Goal: Transaction & Acquisition: Purchase product/service

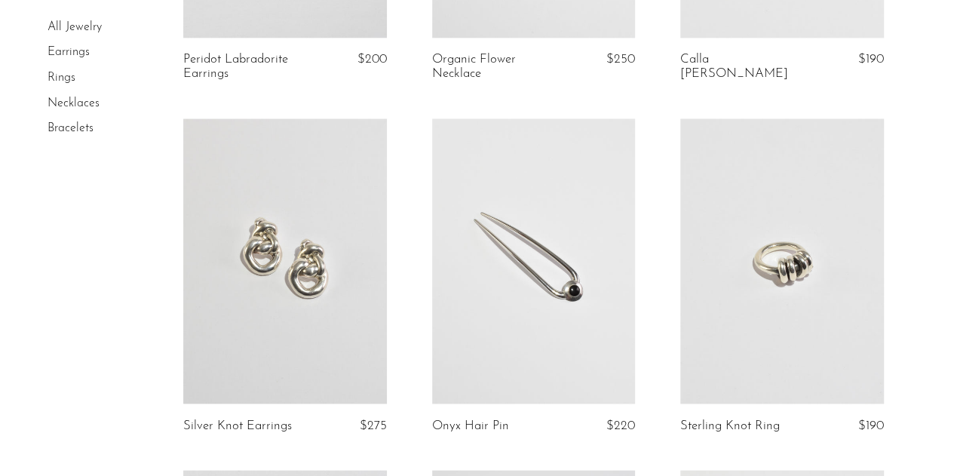
scroll to position [1116, 0]
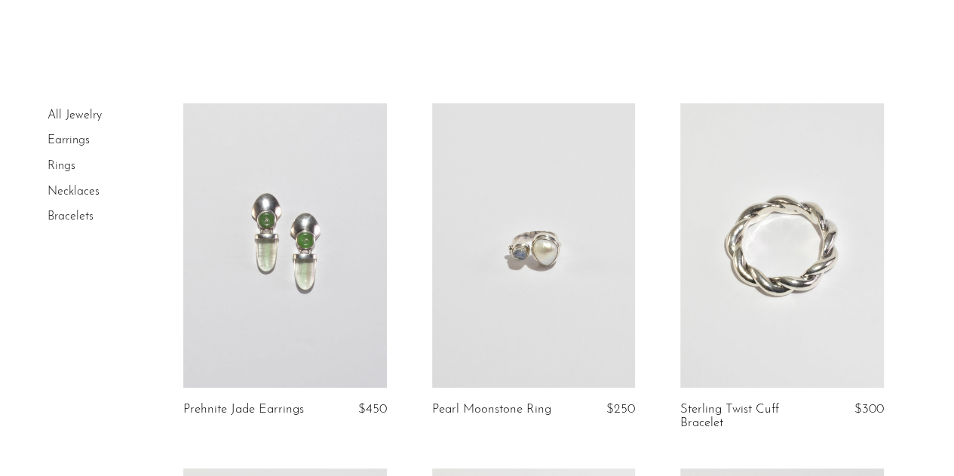
scroll to position [41, 0]
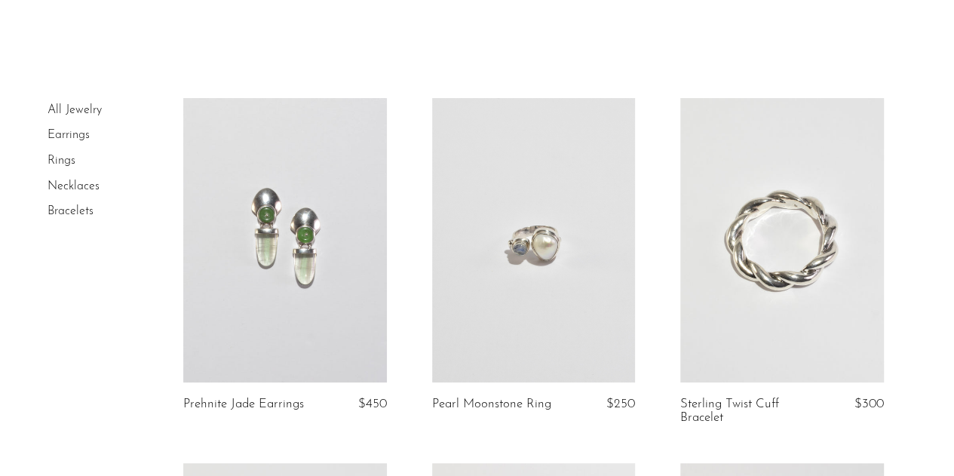
click at [69, 139] on link "Earrings" at bounding box center [68, 135] width 42 height 12
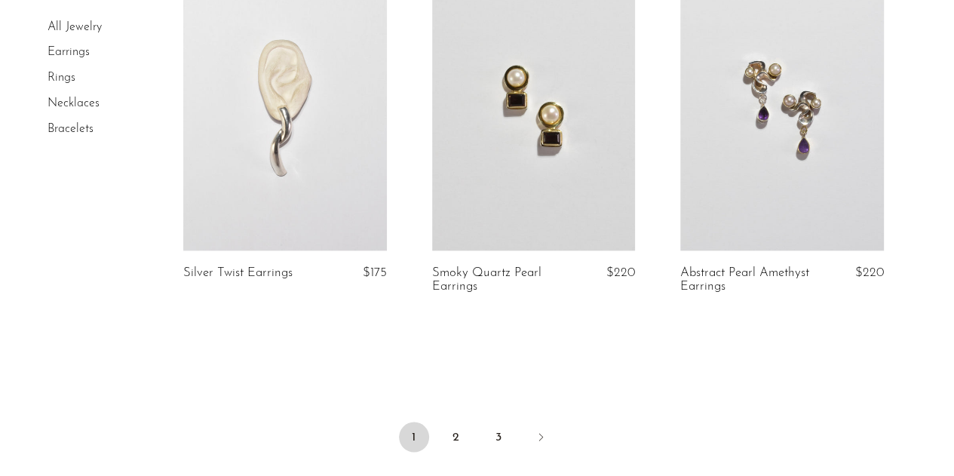
scroll to position [4175, 0]
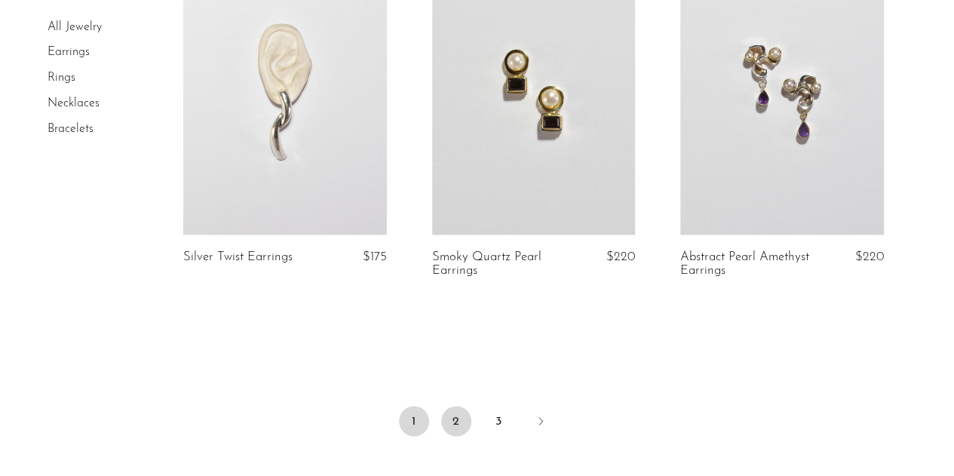
click at [455, 421] on link "2" at bounding box center [456, 421] width 30 height 30
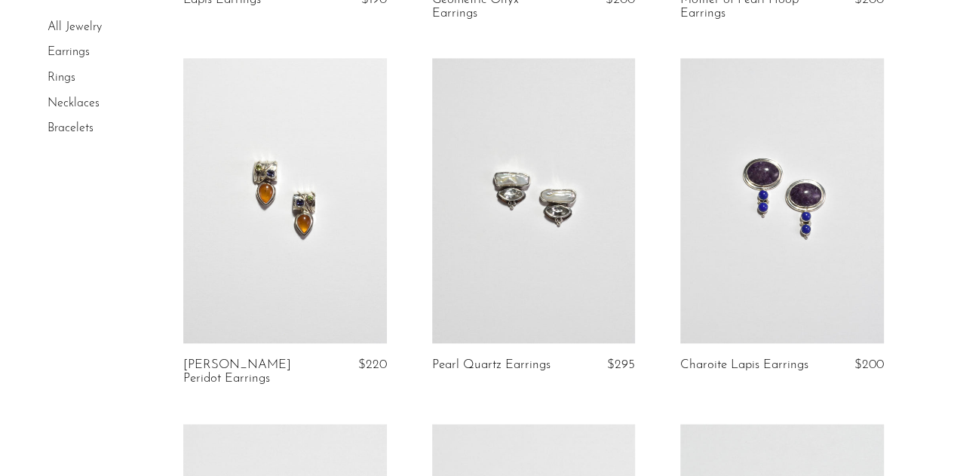
scroll to position [3763, 0]
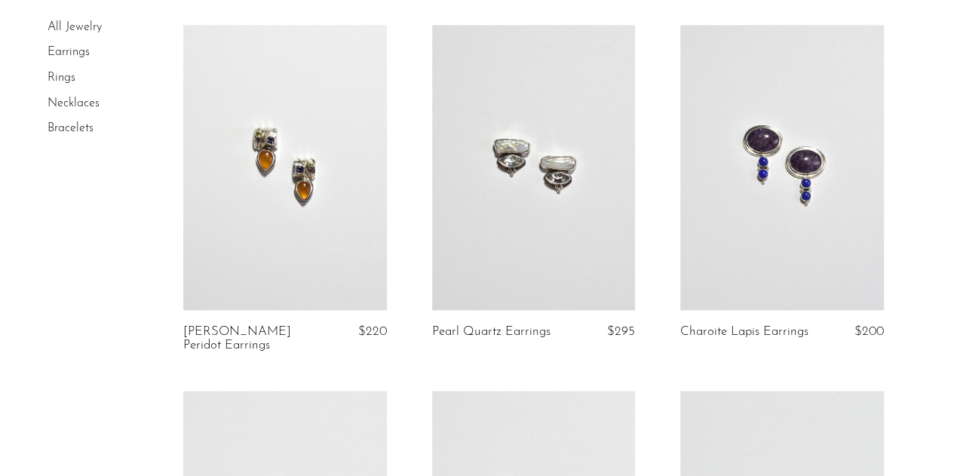
click at [532, 226] on link at bounding box center [533, 167] width 203 height 284
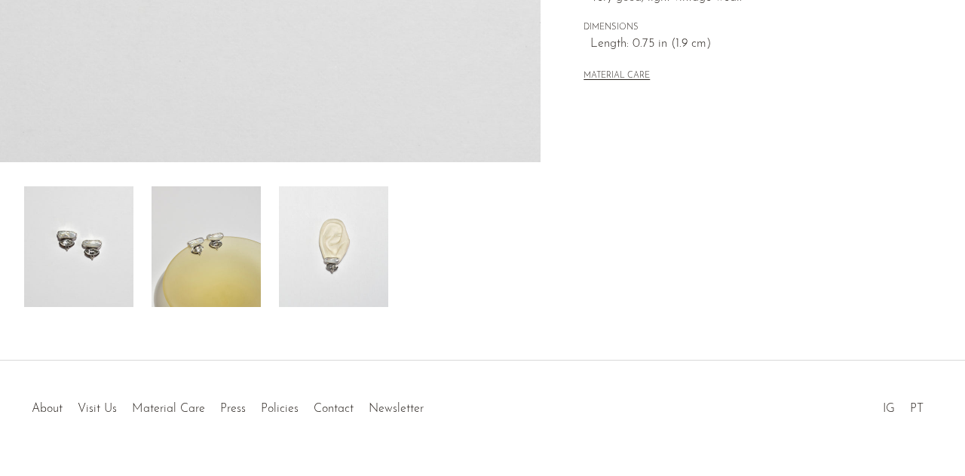
scroll to position [473, 0]
click at [351, 275] on img at bounding box center [333, 245] width 109 height 121
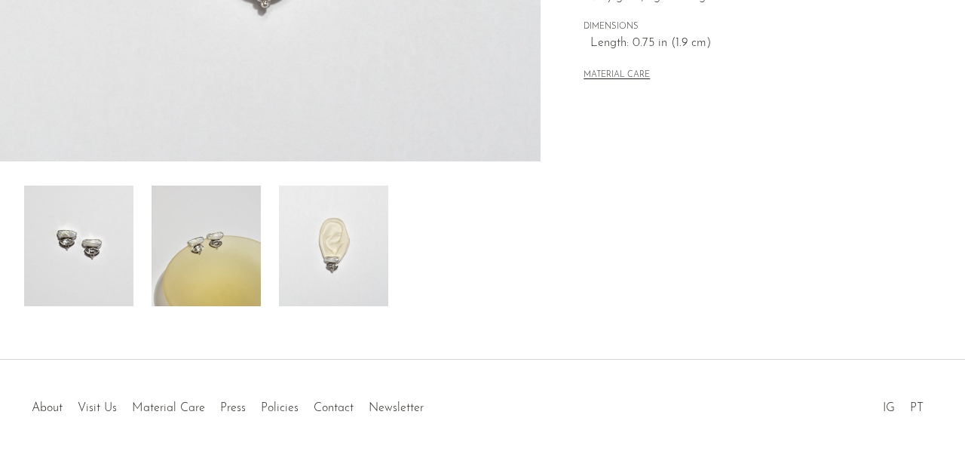
scroll to position [184, 0]
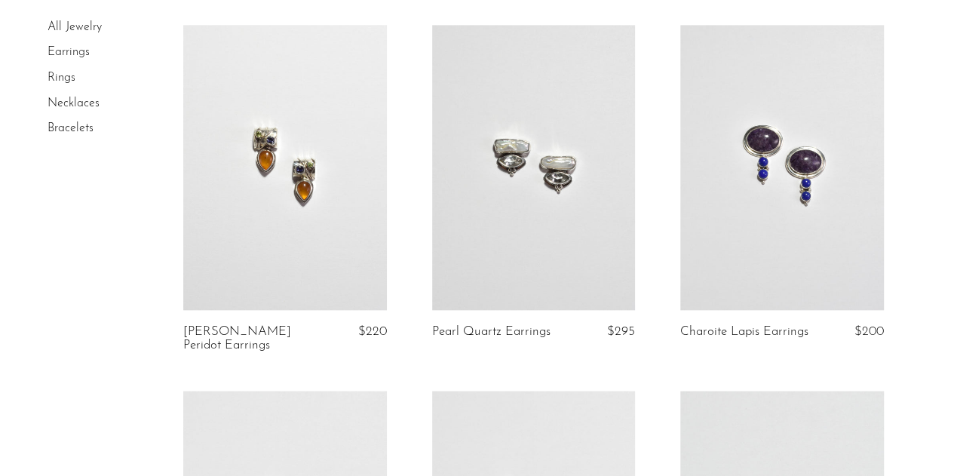
scroll to position [4391, 0]
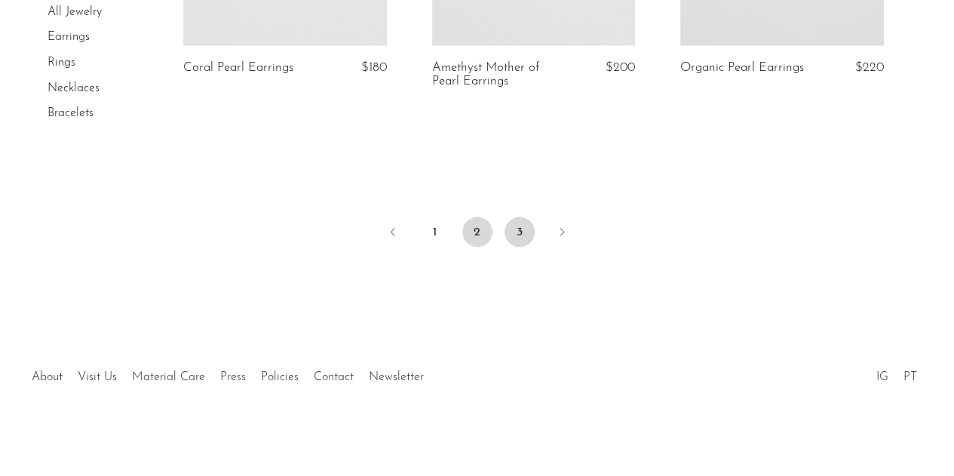
click at [514, 231] on link "3" at bounding box center [519, 232] width 30 height 30
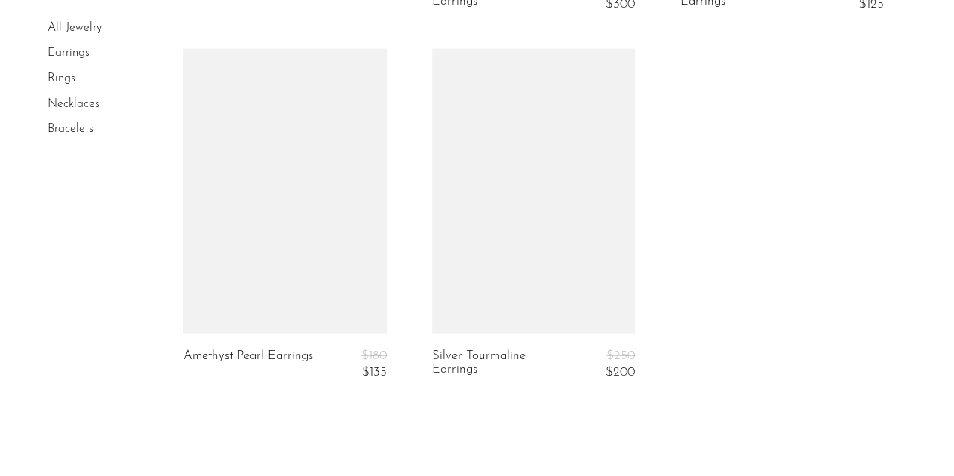
scroll to position [1784, 0]
